Goal: Contribute content

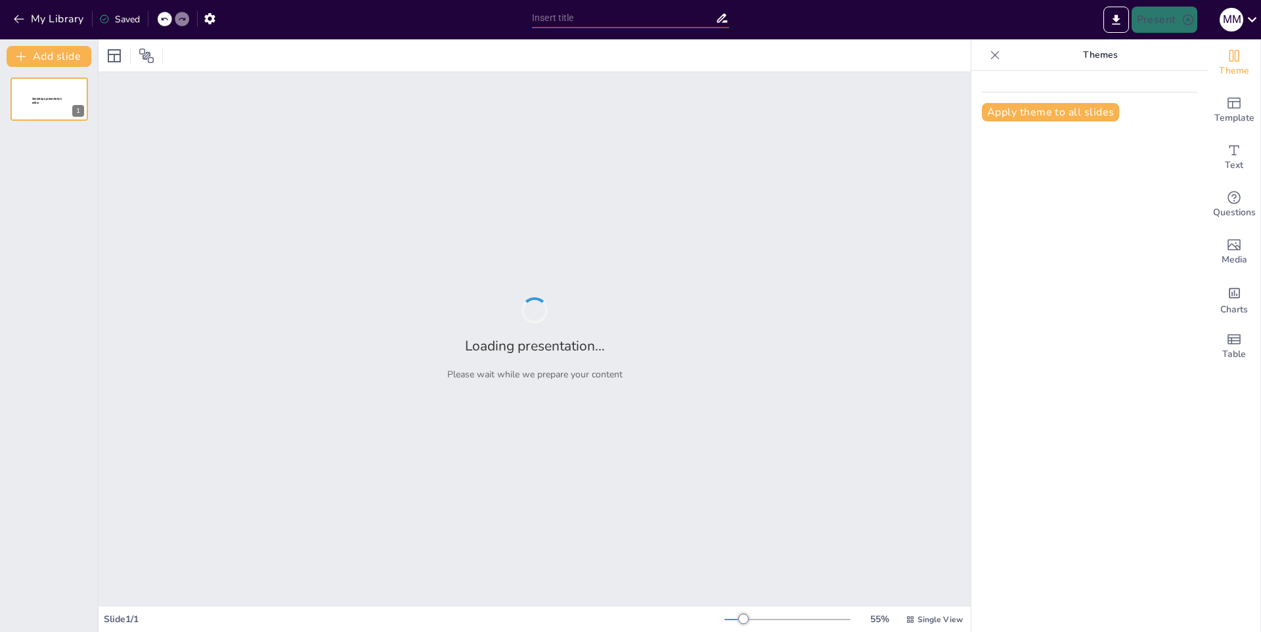
type input "Resumen: Claves para una Presentación Efectiva"
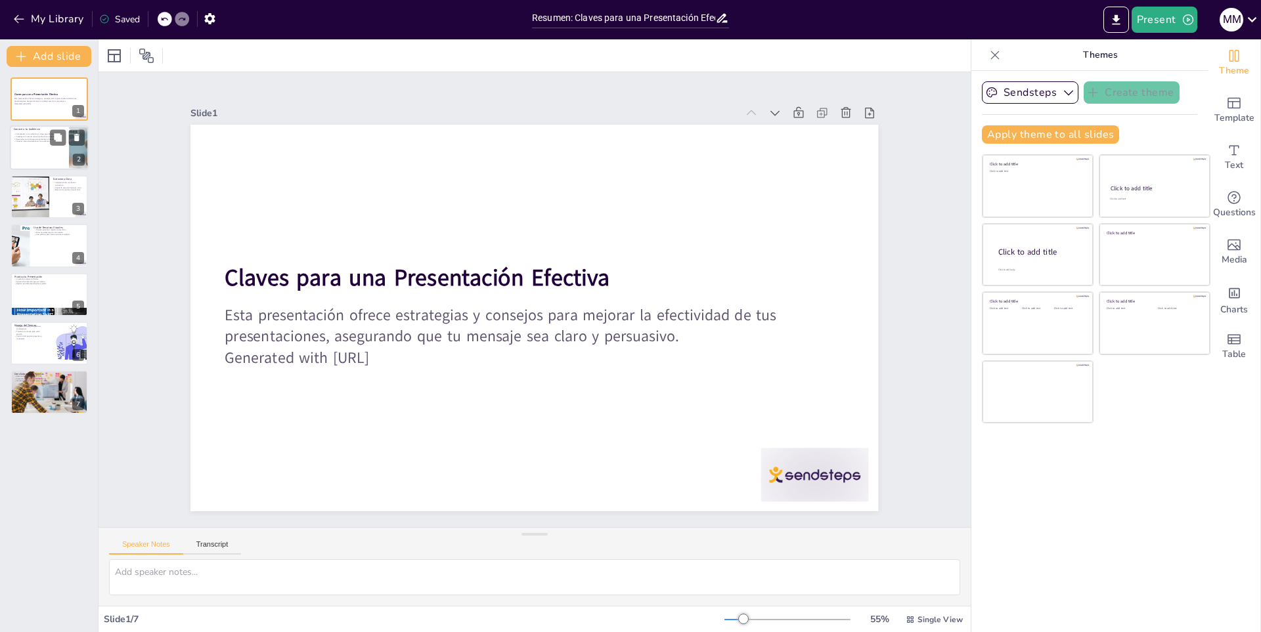
click at [28, 156] on div at bounding box center [49, 148] width 79 height 45
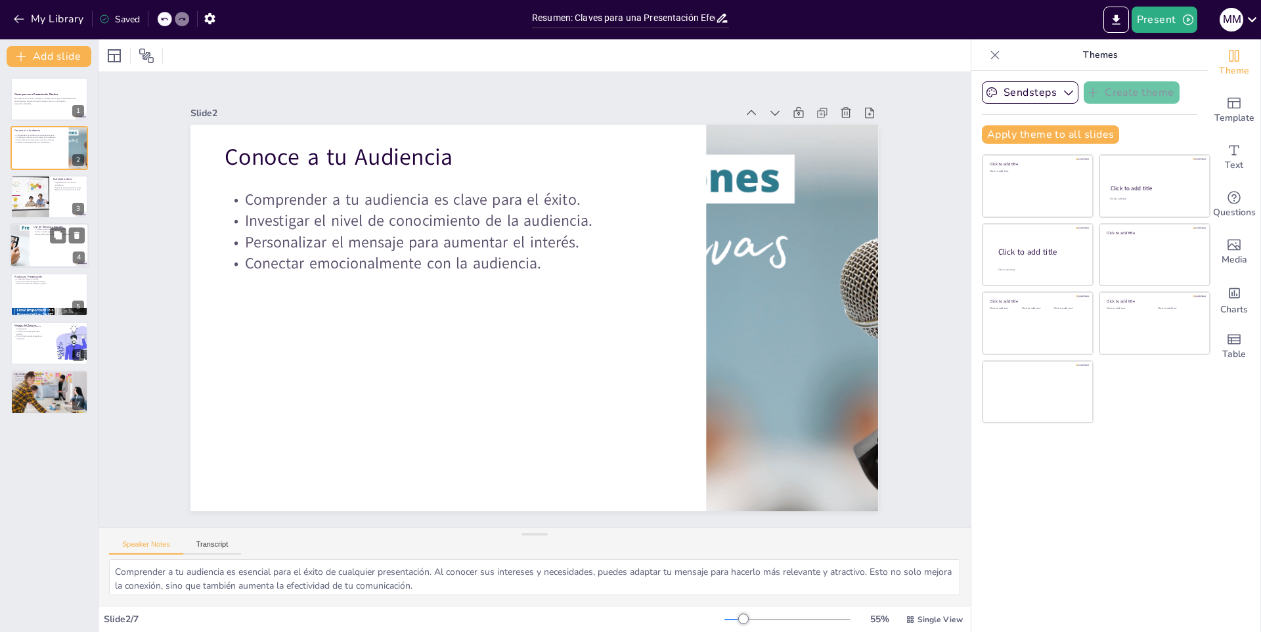
drag, startPoint x: 2, startPoint y: 237, endPoint x: 16, endPoint y: 244, distance: 15.6
click at [9, 240] on div "Claves para una Presentación Efectiva Esta presentación ofrece estrategias y co…" at bounding box center [49, 245] width 98 height 337
click at [26, 242] on div at bounding box center [19, 245] width 79 height 45
type textarea "Utilizar recursos visuales atractivos es fundamental para mejorar la atención d…"
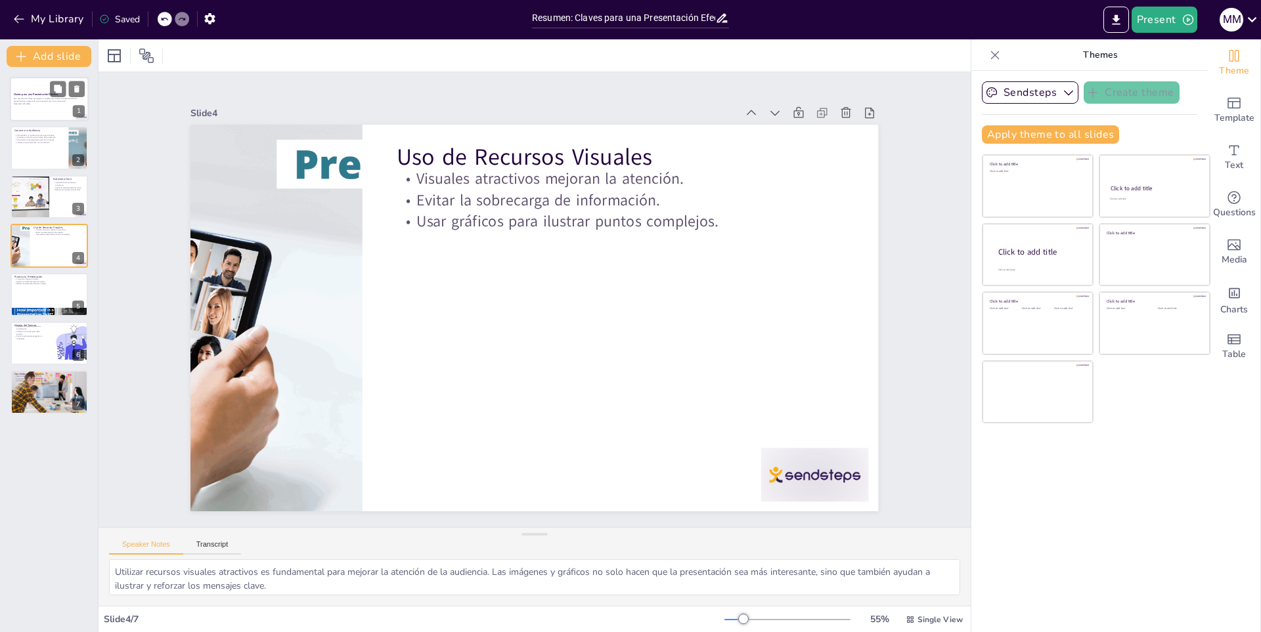
click at [12, 106] on div at bounding box center [49, 99] width 79 height 45
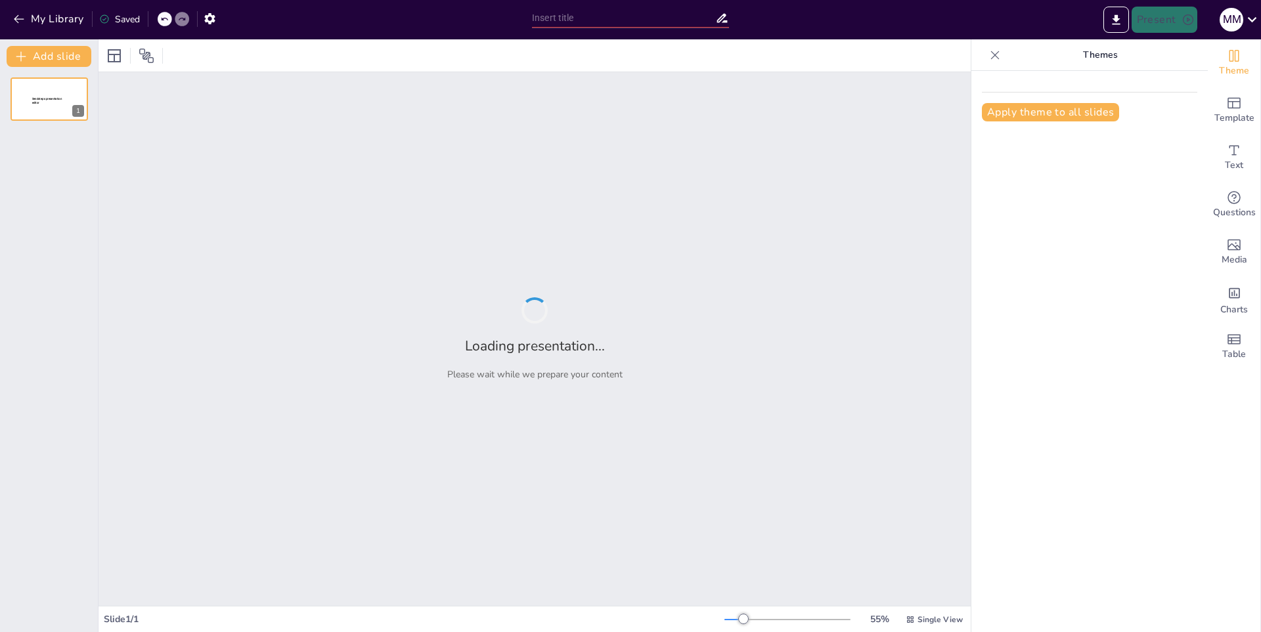
type input "Importancia del Deporte en la Sociedad Actual"
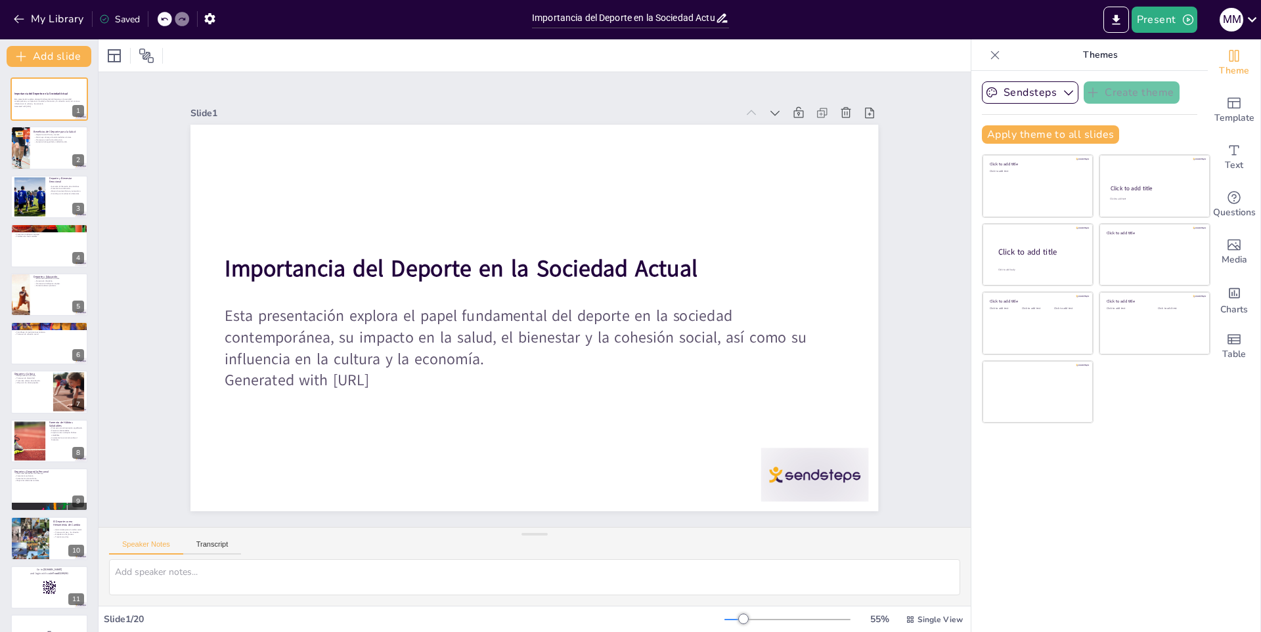
checkbox input "true"
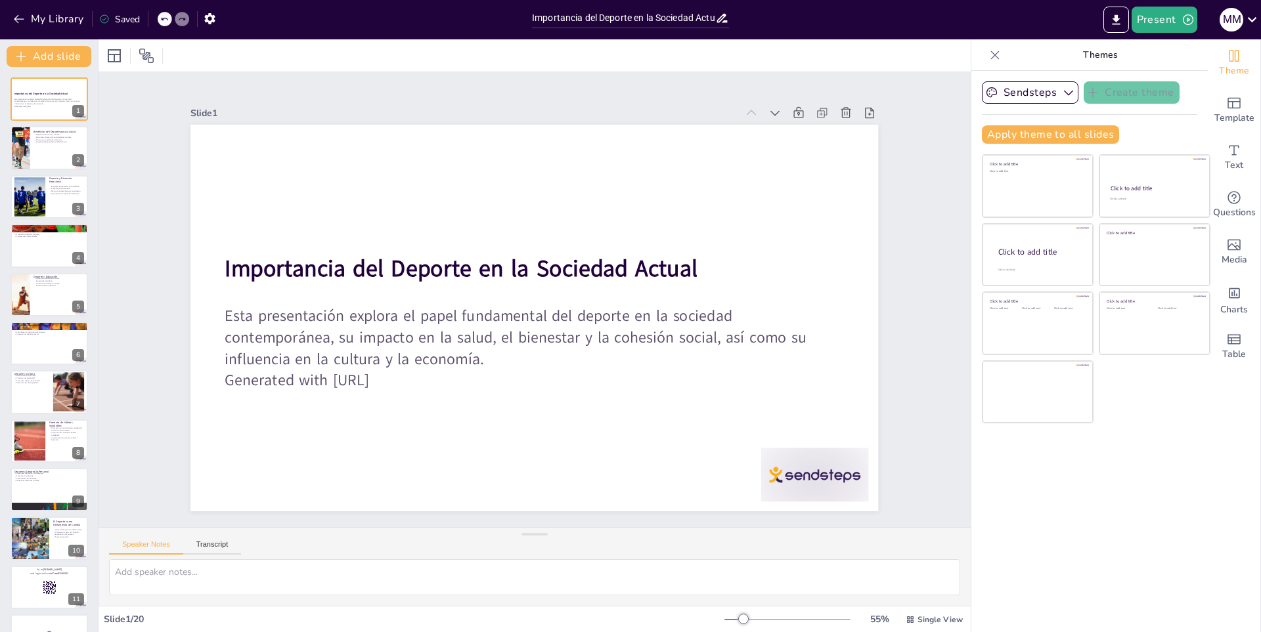
checkbox input "true"
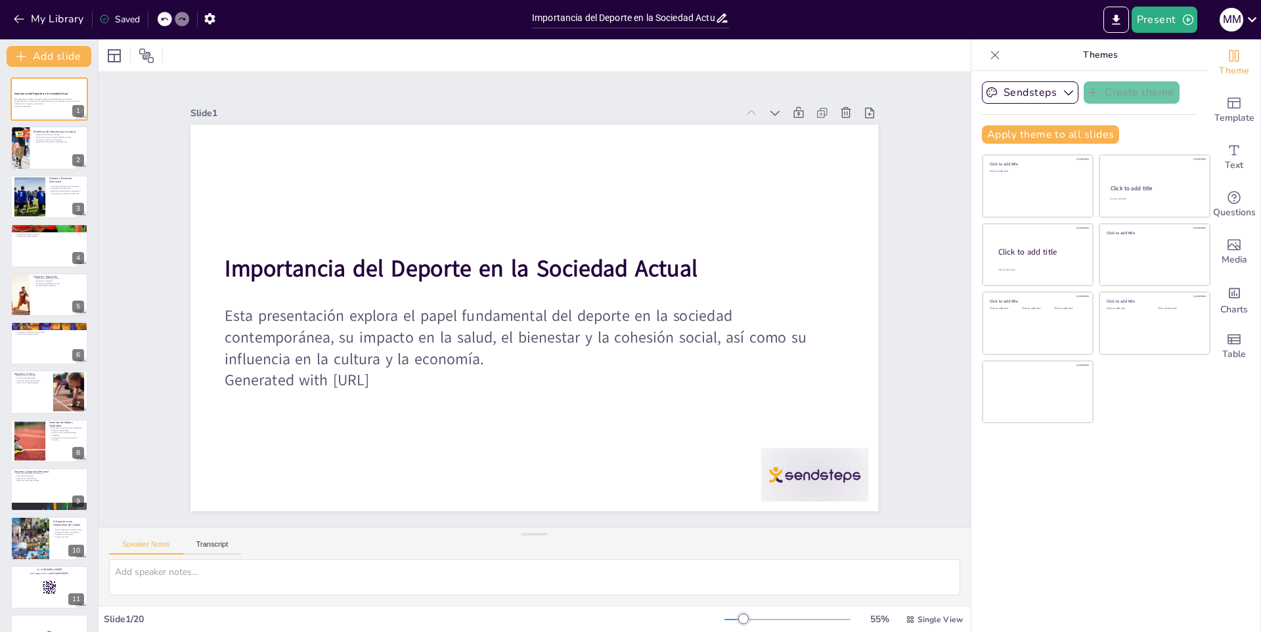
checkbox input "true"
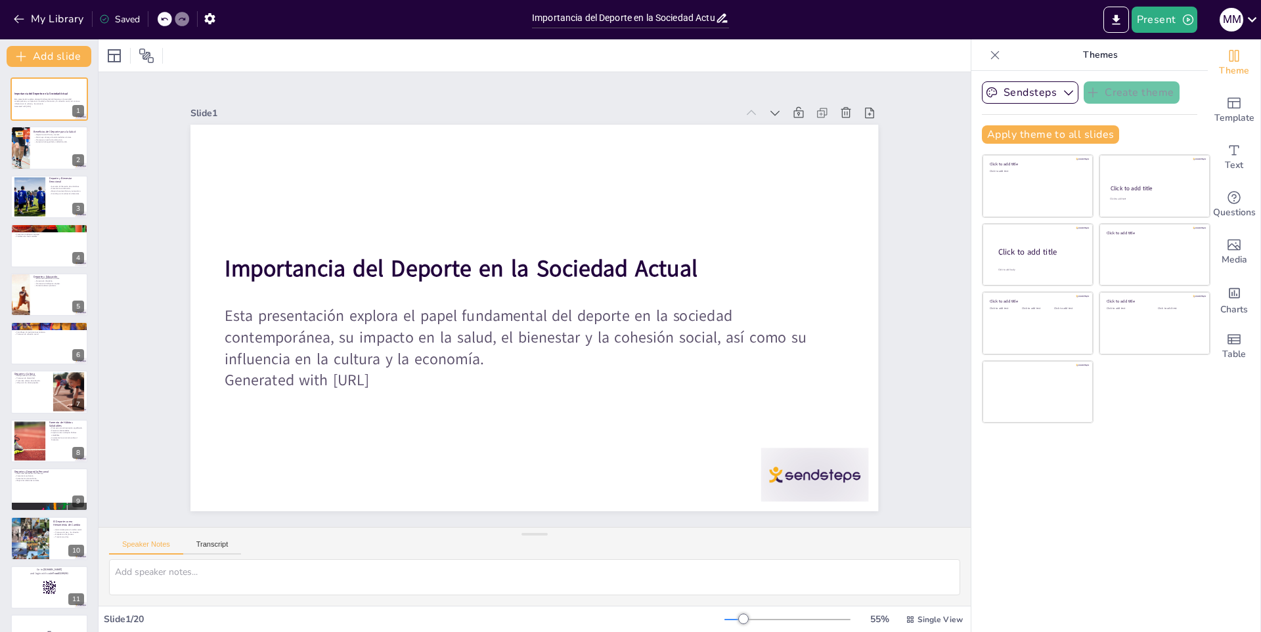
checkbox input "true"
